Goal: Obtain resource: Download file/media

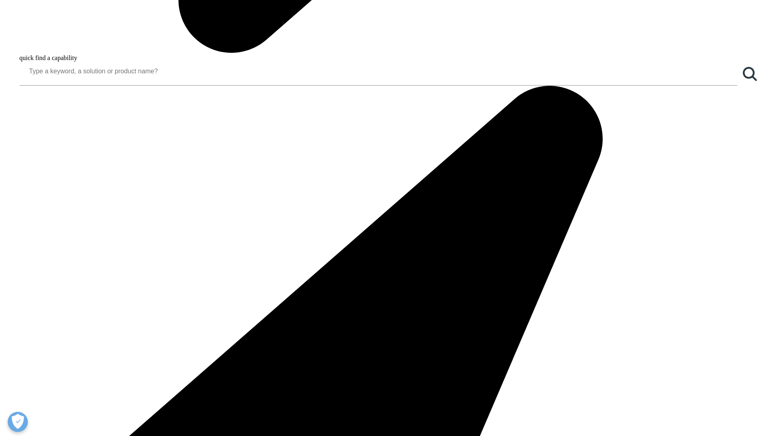
scroll to position [1210, 0]
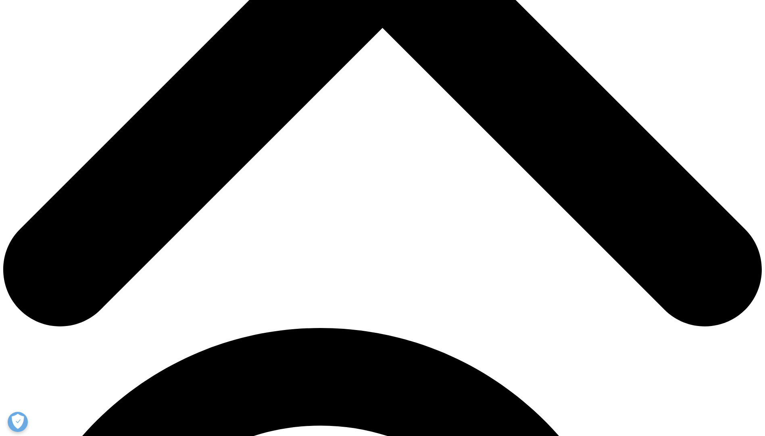
scroll to position [645, 0]
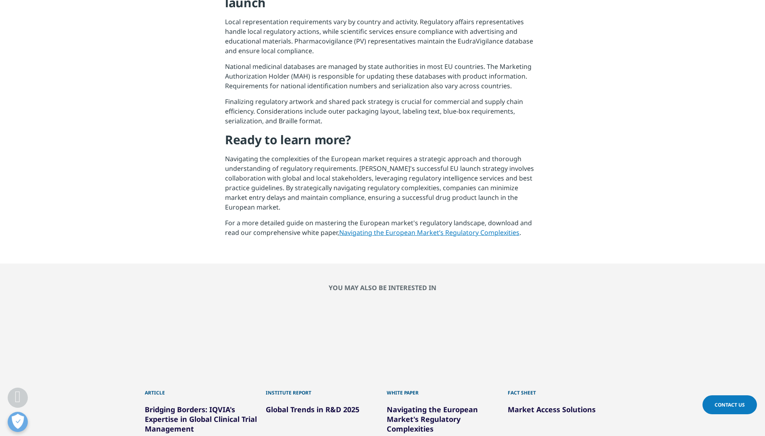
click at [424, 228] on link "Navigating the European Market’s Regulatory Complexities" at bounding box center [429, 232] width 180 height 9
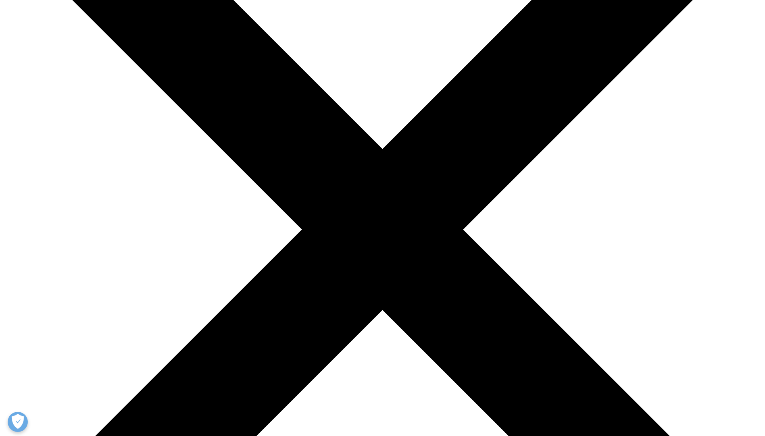
scroll to position [242, 0]
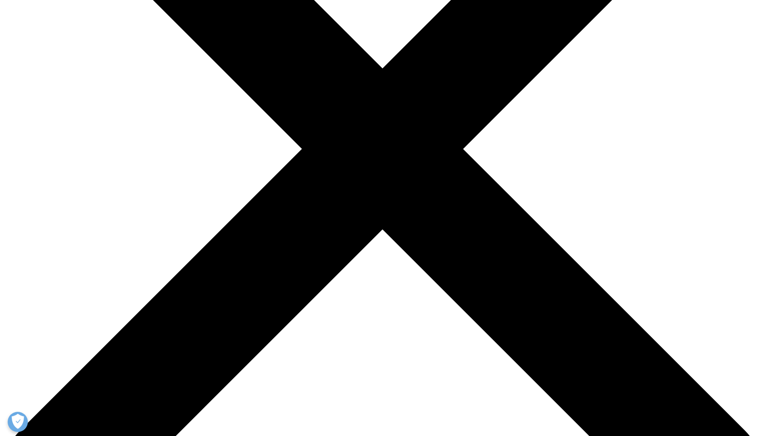
type input "Frauke"
type input "Dr. Meyer"
type input "f.meyer@medac.de"
type input "medac"
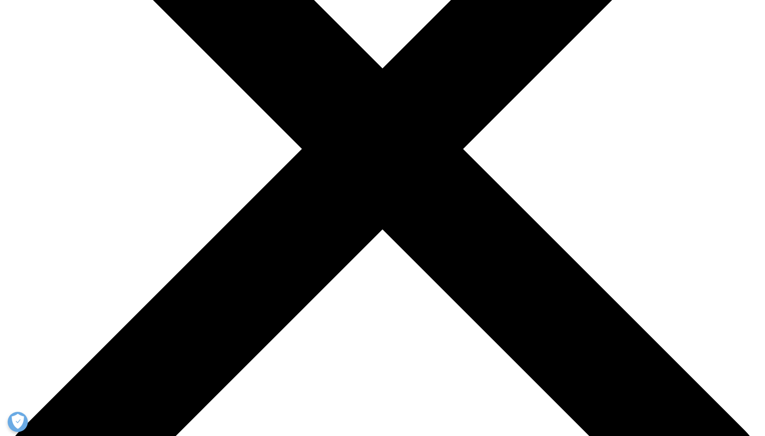
select select "[GEOGRAPHIC_DATA]"
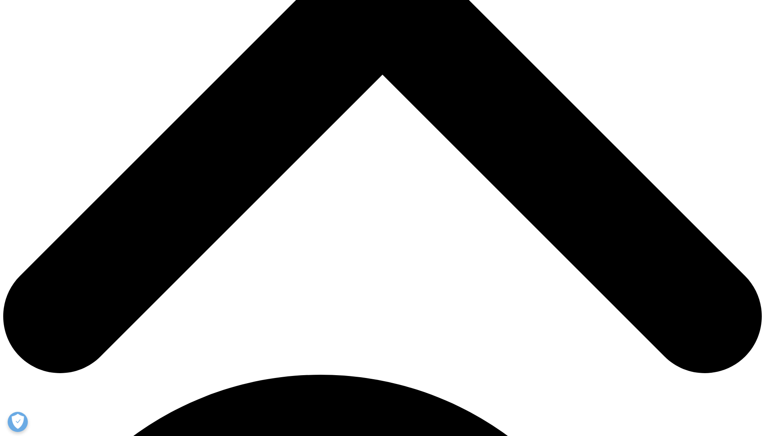
scroll to position [403, 0]
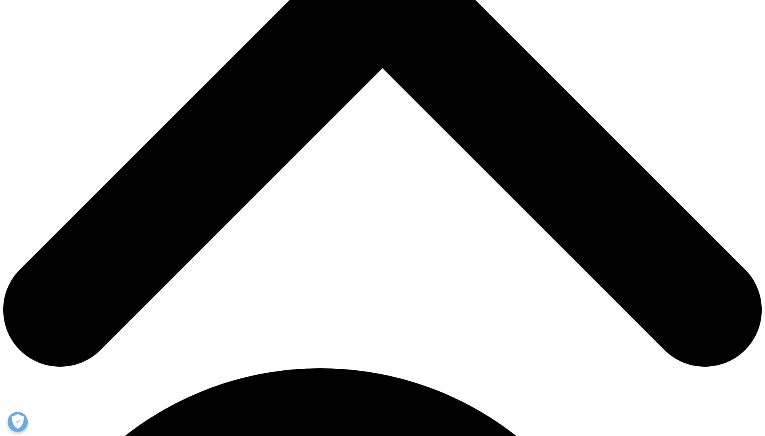
type input "Head of"
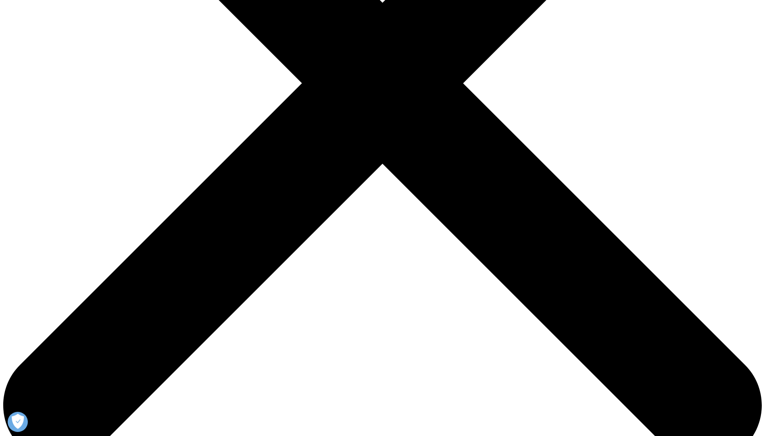
scroll to position [304, 0]
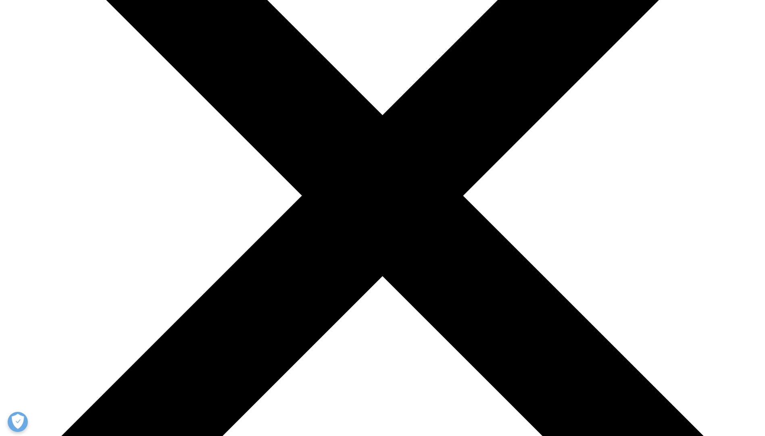
scroll to position [0, 0]
